Goal: Find specific page/section: Find specific page/section

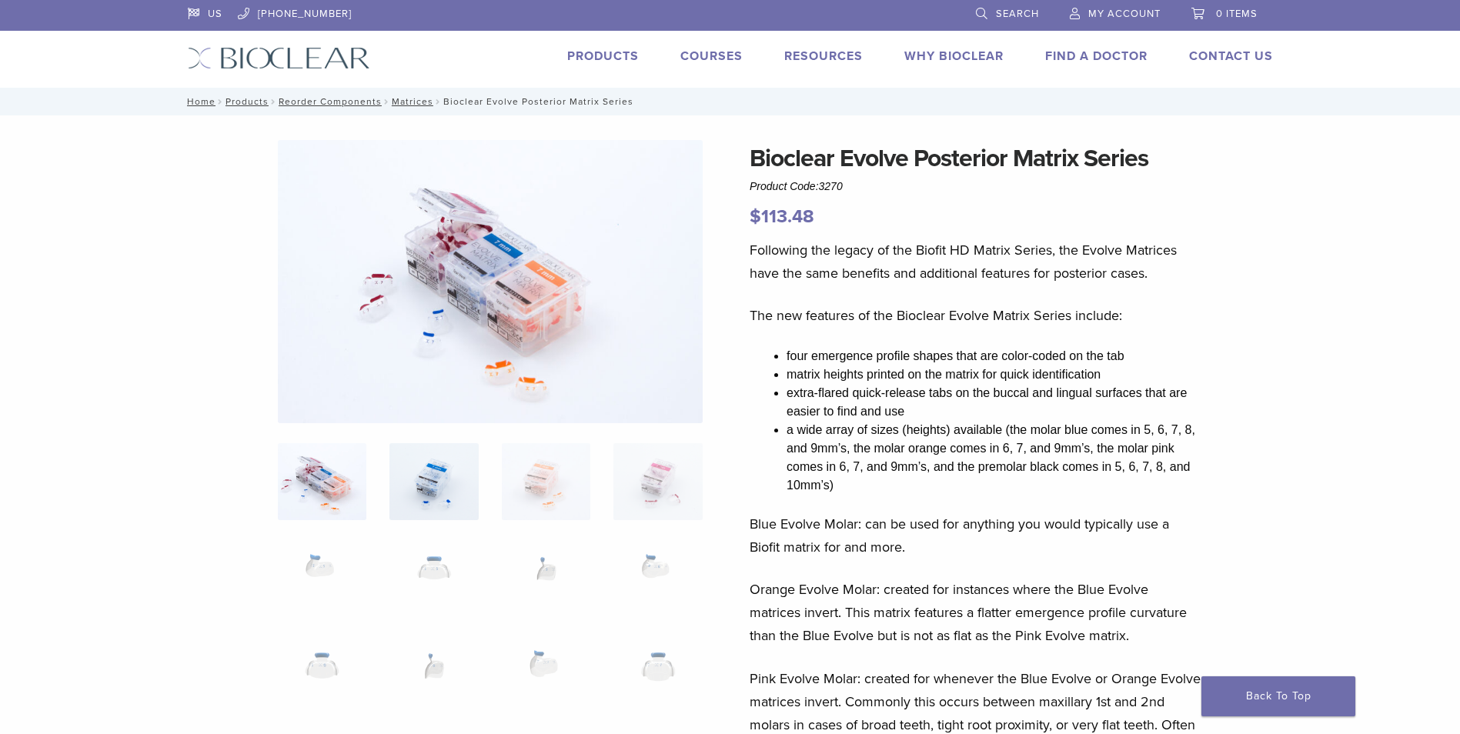
click at [412, 476] on img at bounding box center [433, 481] width 88 height 77
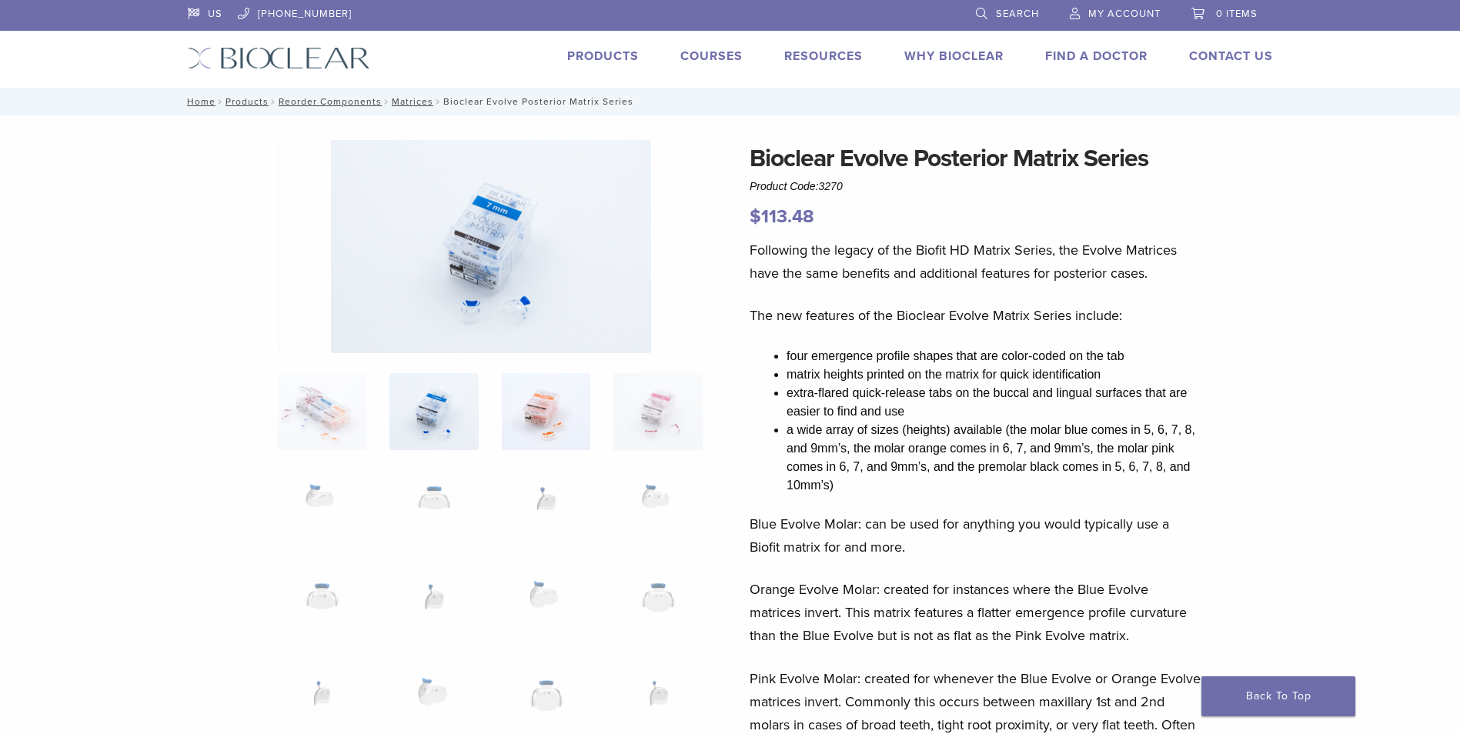
click at [539, 429] on img at bounding box center [546, 411] width 88 height 77
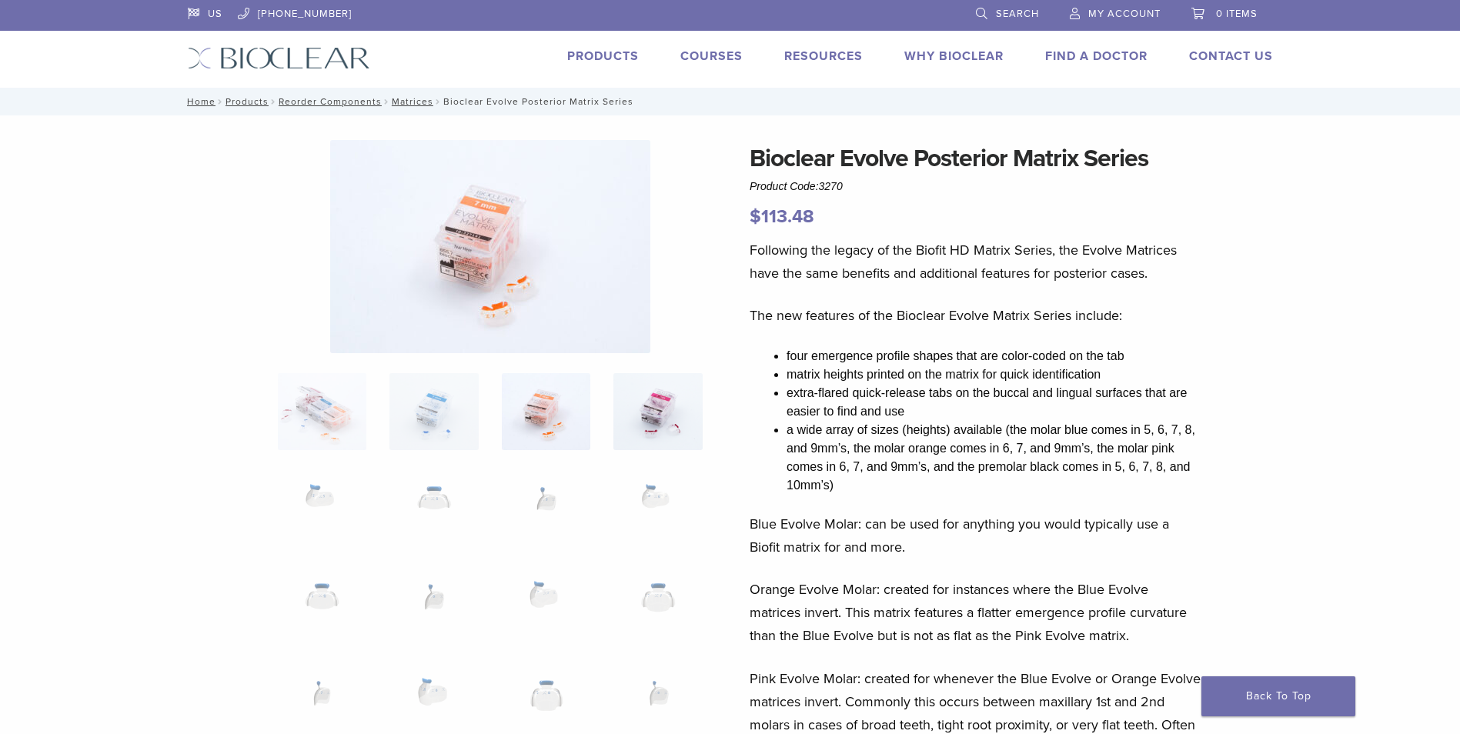
click at [647, 426] on img at bounding box center [657, 411] width 88 height 77
click at [325, 497] on img at bounding box center [322, 508] width 88 height 77
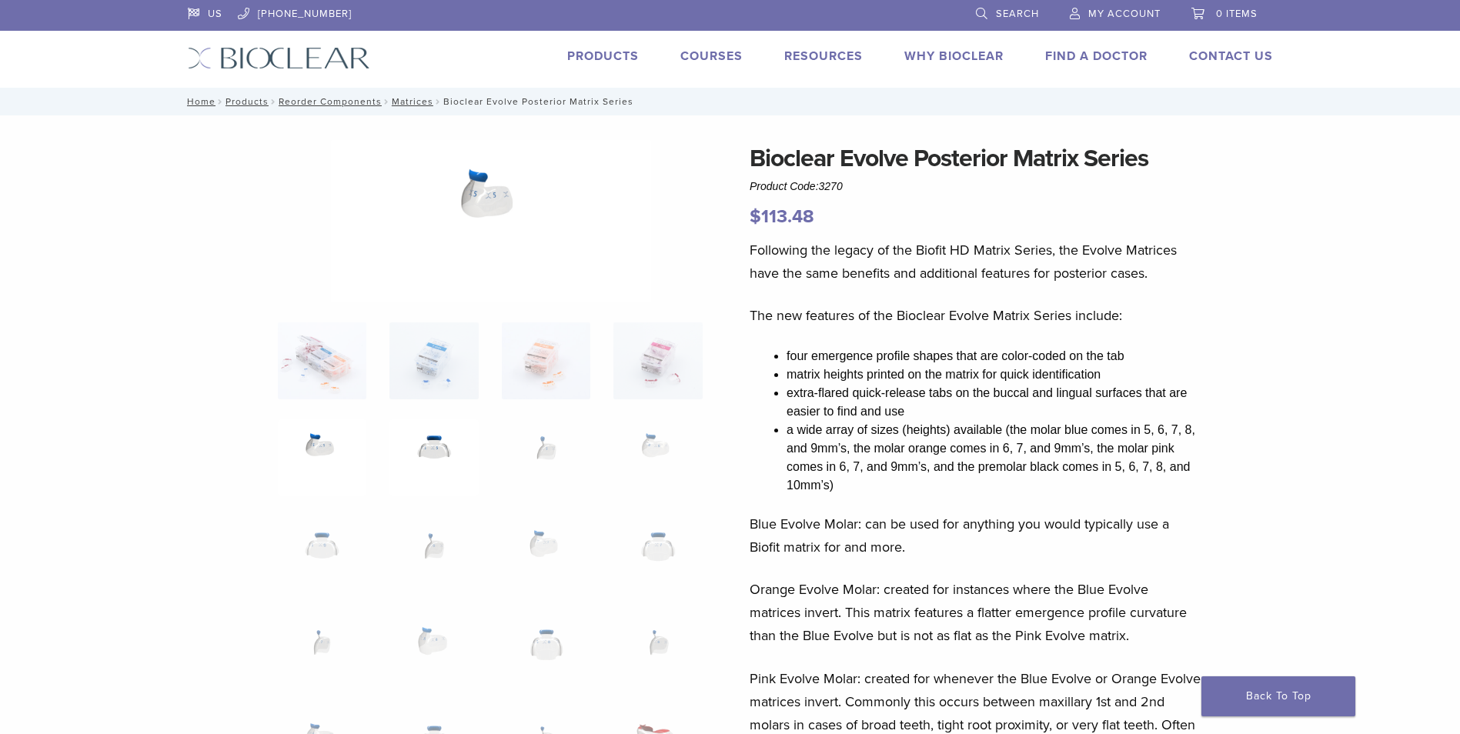
click at [433, 453] on img at bounding box center [433, 457] width 88 height 77
click at [549, 452] on img at bounding box center [546, 457] width 88 height 77
click at [651, 442] on img at bounding box center [657, 457] width 88 height 77
click at [425, 551] on img at bounding box center [433, 554] width 88 height 77
click at [558, 550] on img at bounding box center [546, 554] width 88 height 77
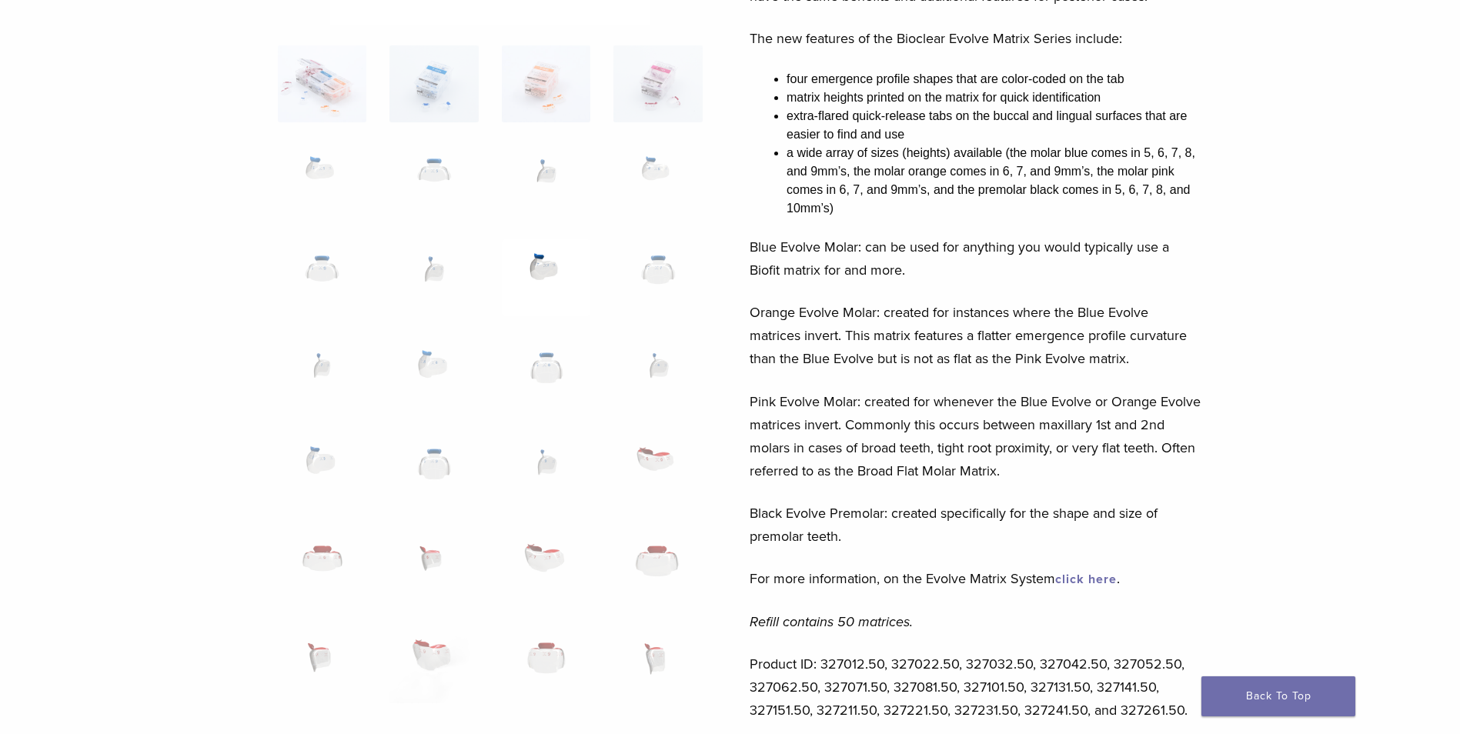
scroll to position [308, 0]
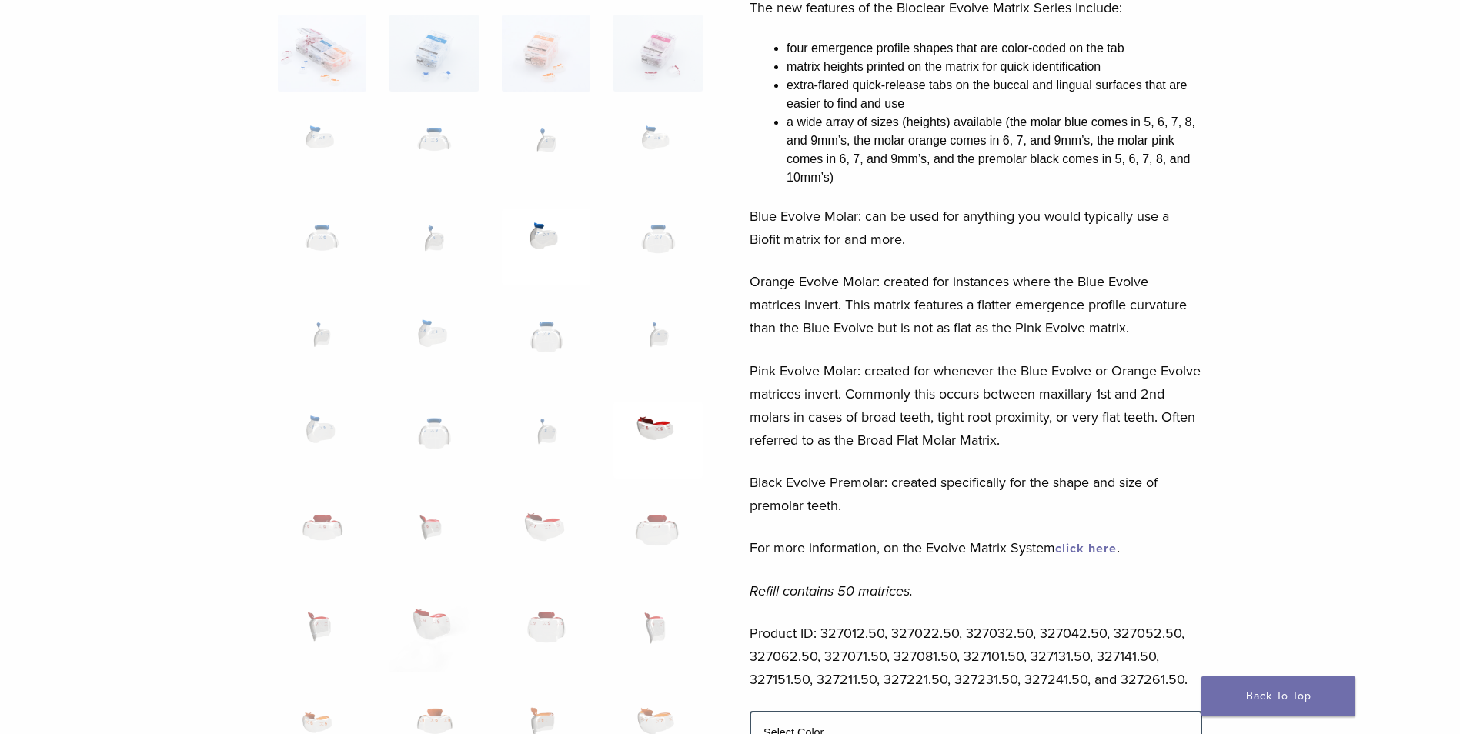
click at [648, 428] on img at bounding box center [657, 440] width 88 height 77
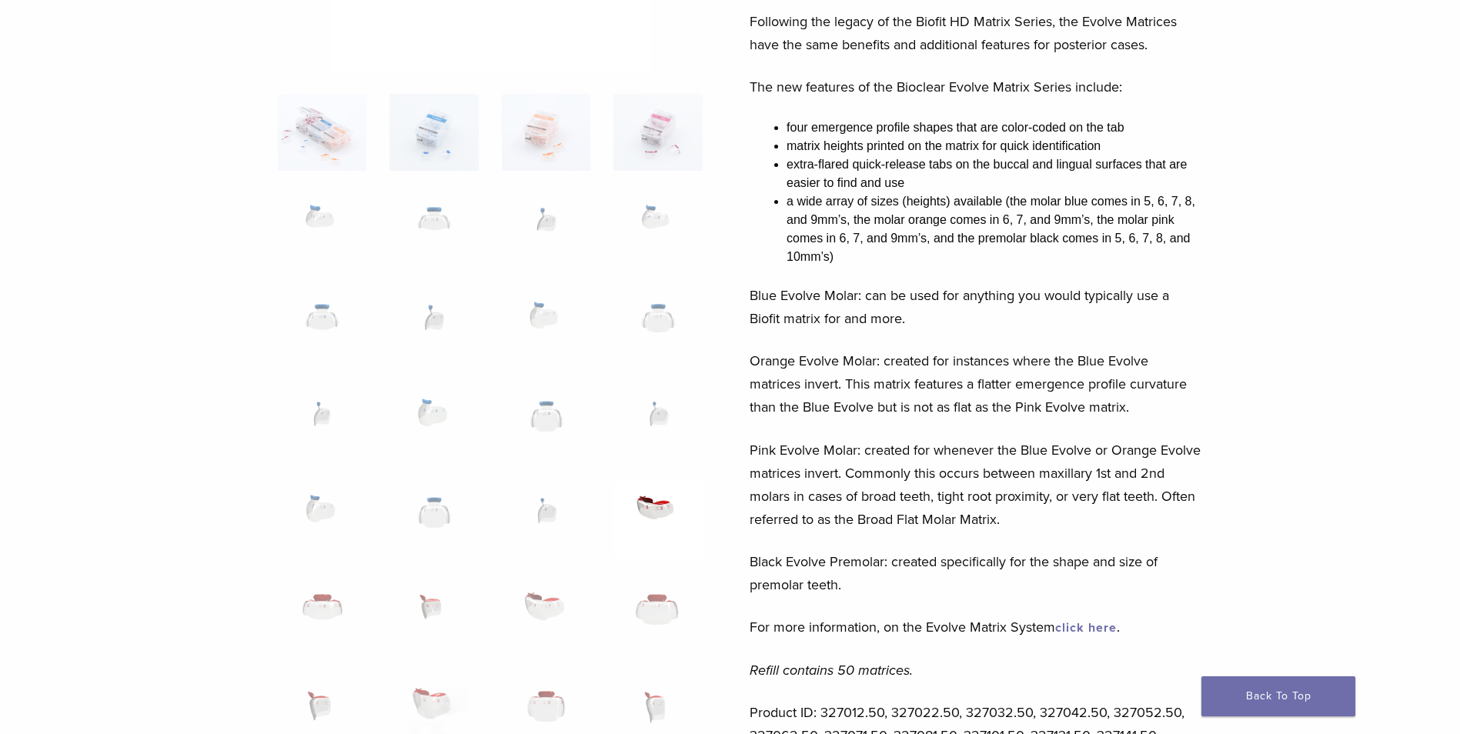
scroll to position [0, 0]
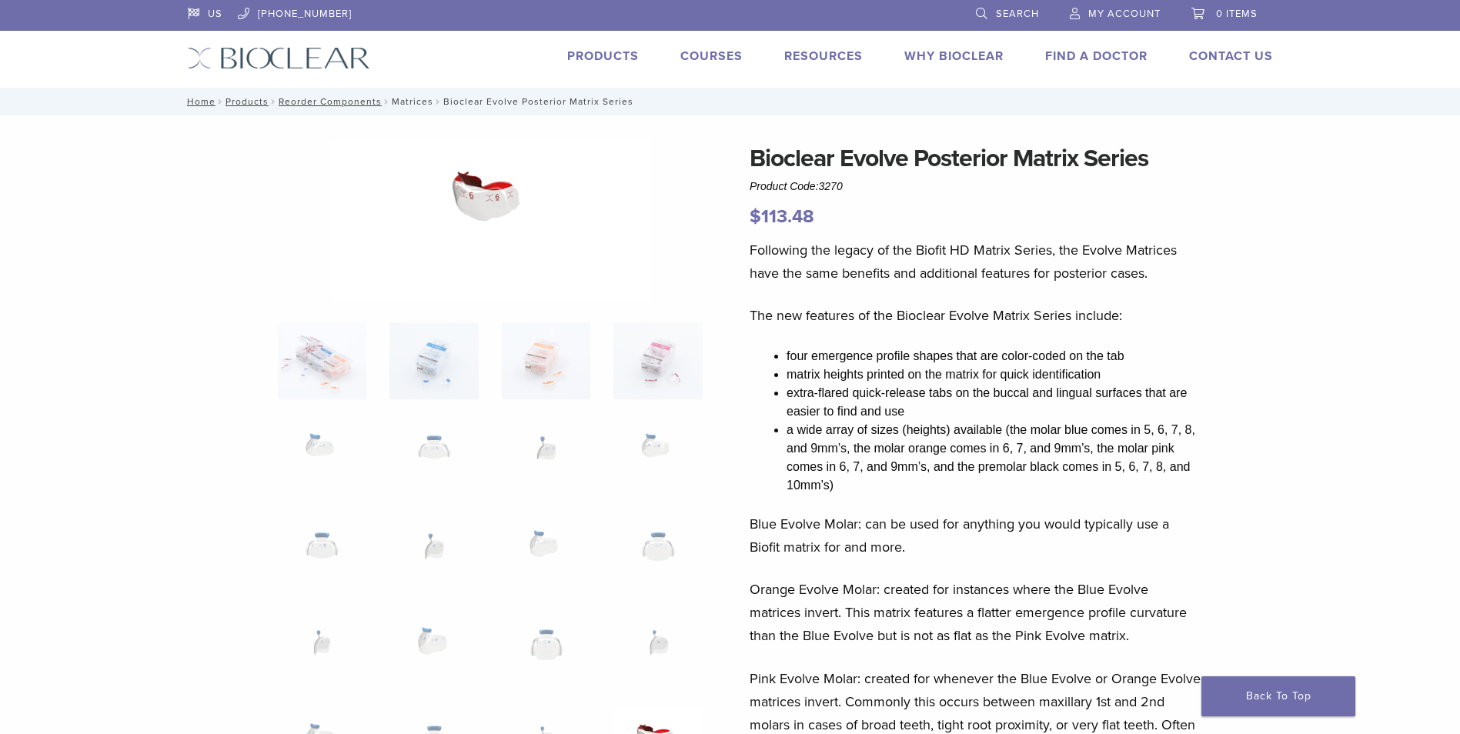
click at [412, 102] on link "Matrices" at bounding box center [413, 101] width 42 height 11
